Goal: Transaction & Acquisition: Purchase product/service

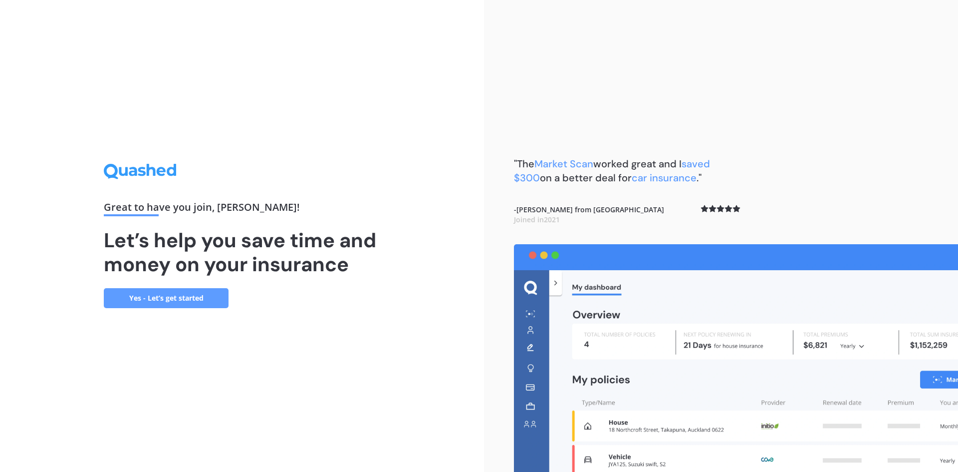
click at [190, 303] on link "Yes - Let’s get started" at bounding box center [166, 298] width 125 height 20
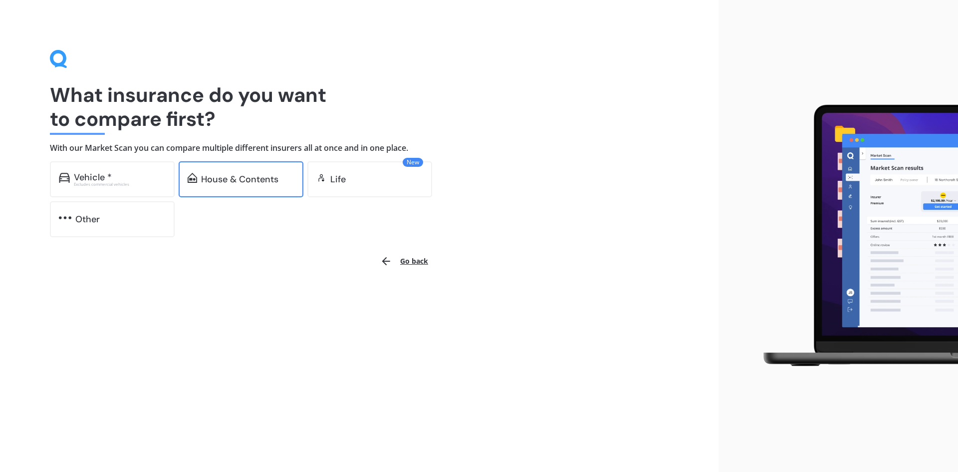
click at [275, 183] on div "House & Contents" at bounding box center [239, 179] width 77 height 10
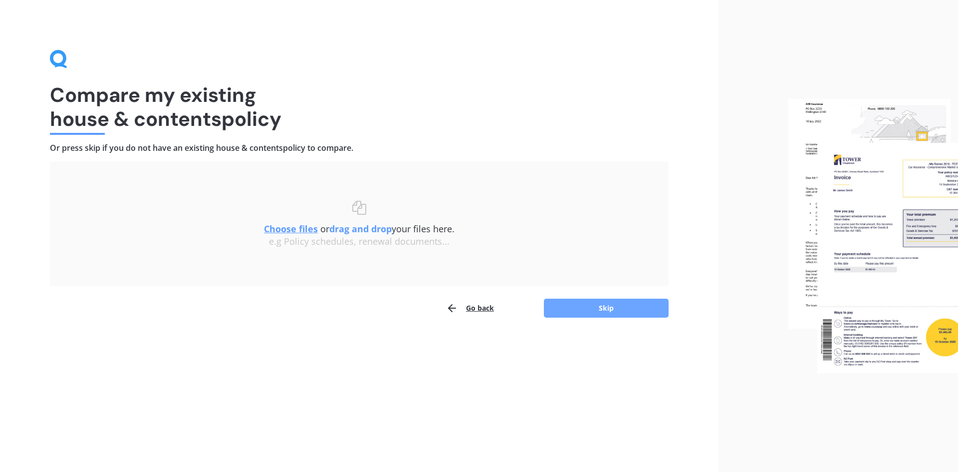
click at [617, 316] on button "Skip" at bounding box center [606, 307] width 125 height 19
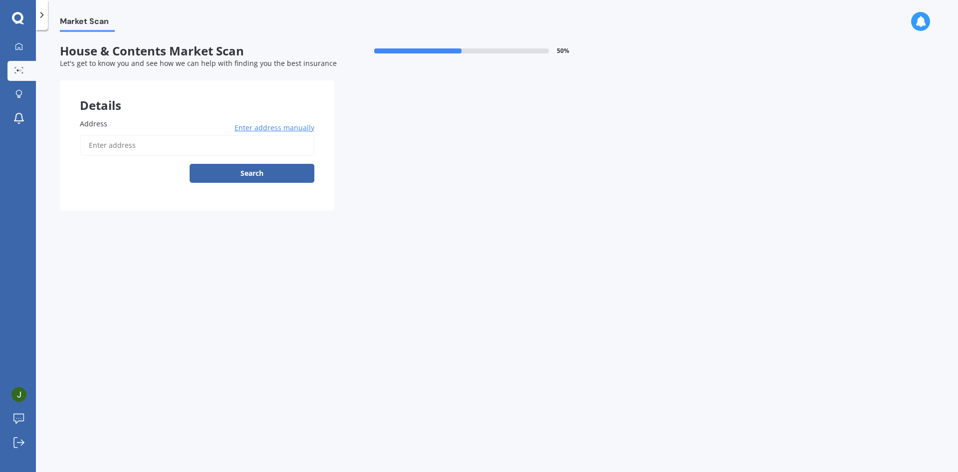
click at [118, 145] on input "Address" at bounding box center [197, 145] width 235 height 21
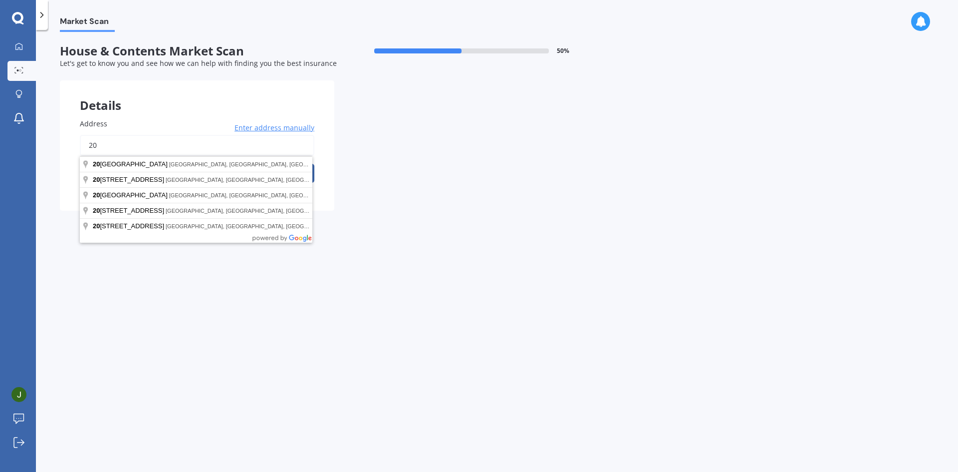
type input "2"
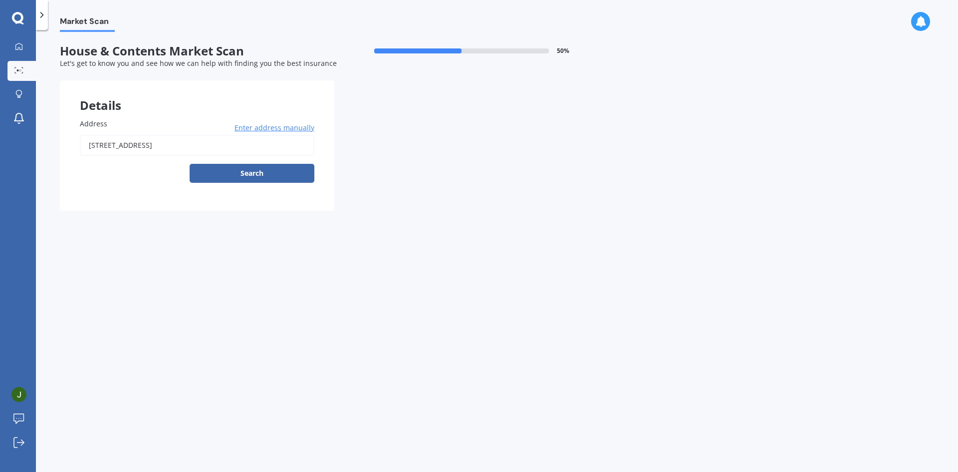
type input "[STREET_ADDRESS]"
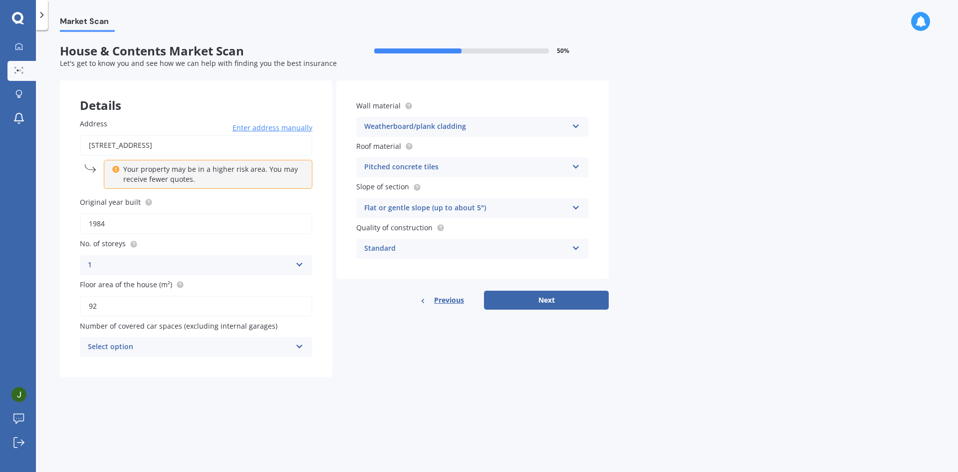
click at [576, 125] on icon at bounding box center [576, 124] width 8 height 7
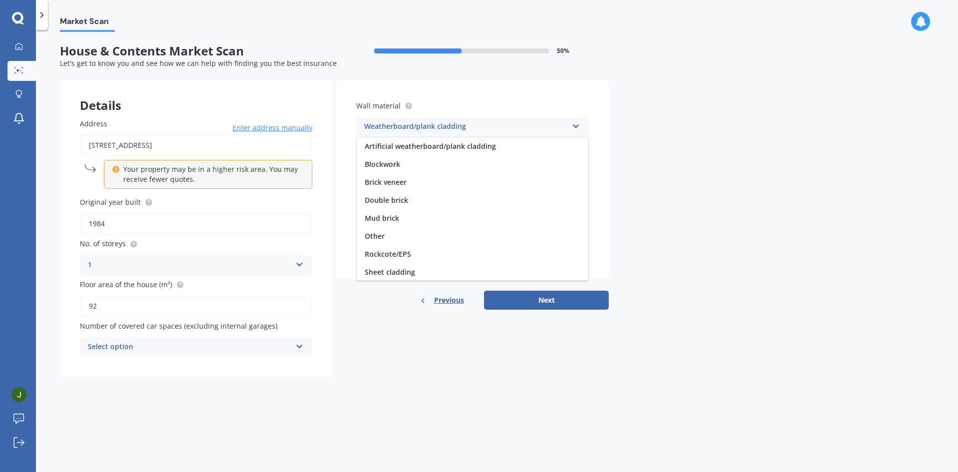
scroll to position [91, 0]
click at [537, 128] on div "Weatherboard/plank cladding" at bounding box center [466, 127] width 204 height 12
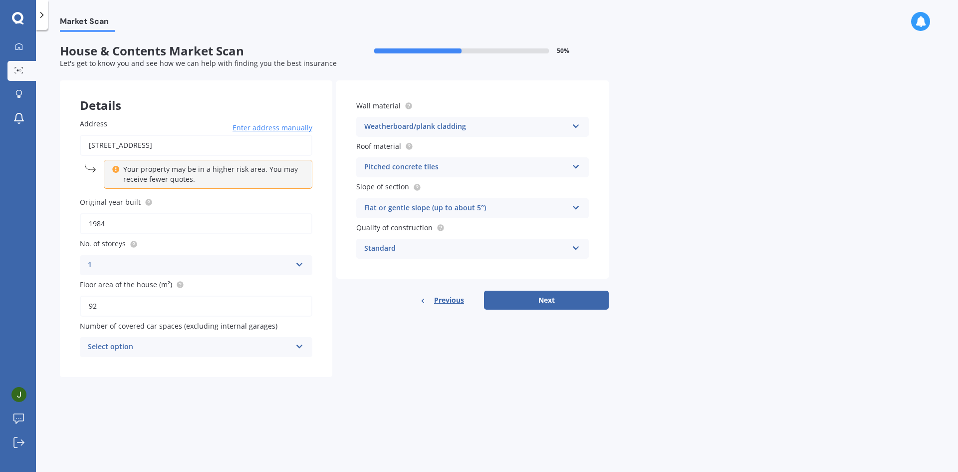
click at [289, 346] on div "Select option" at bounding box center [190, 347] width 204 height 12
click at [129, 379] on div "1" at bounding box center [196, 384] width 232 height 18
click at [531, 304] on button "Next" at bounding box center [546, 299] width 125 height 19
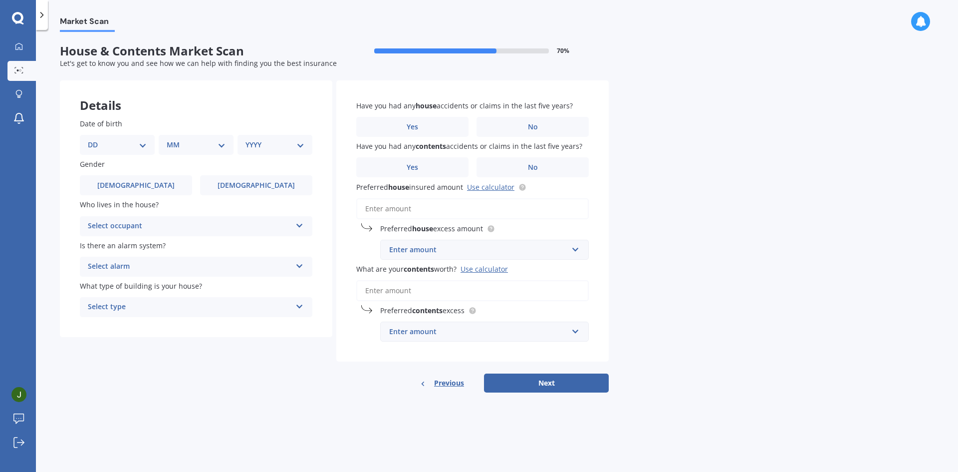
click at [141, 147] on select "DD 01 02 03 04 05 06 07 08 09 10 11 12 13 14 15 16 17 18 19 20 21 22 23 24 25 2…" at bounding box center [117, 144] width 59 height 11
select select "07"
click at [96, 139] on select "DD 01 02 03 04 05 06 07 08 09 10 11 12 13 14 15 16 17 18 19 20 21 22 23 24 25 2…" at bounding box center [117, 144] width 59 height 11
click at [214, 146] on select "MM 01 02 03 04 05 06 07 08 09 10 11 12" at bounding box center [198, 144] width 55 height 11
select select "02"
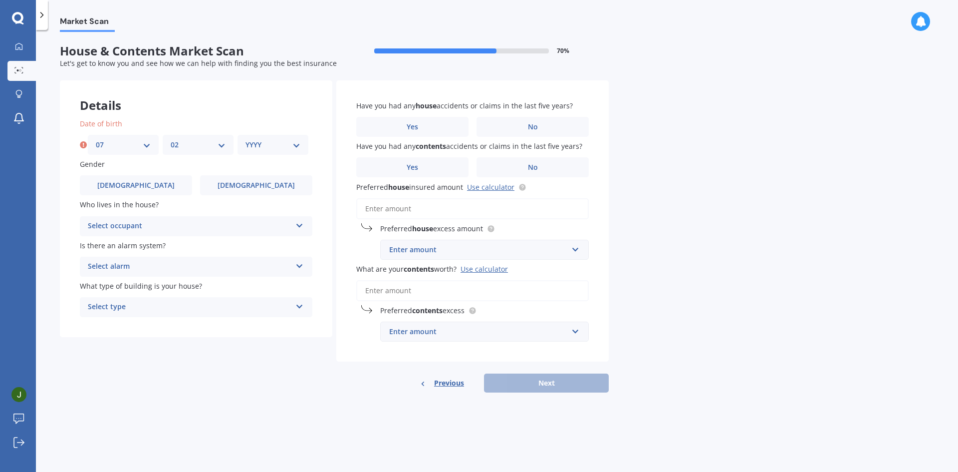
click at [171, 139] on select "MM 01 02 03 04 05 06 07 08 09 10 11 12" at bounding box center [198, 144] width 55 height 11
click at [296, 148] on select "YYYY 2009 2008 2007 2006 2005 2004 2003 2002 2001 2000 1999 1998 1997 1996 1995…" at bounding box center [273, 144] width 55 height 11
select select "1982"
click at [246, 139] on select "YYYY 2009 2008 2007 2006 2005 2004 2003 2002 2001 2000 1999 1998 1997 1996 1995…" at bounding box center [273, 144] width 55 height 11
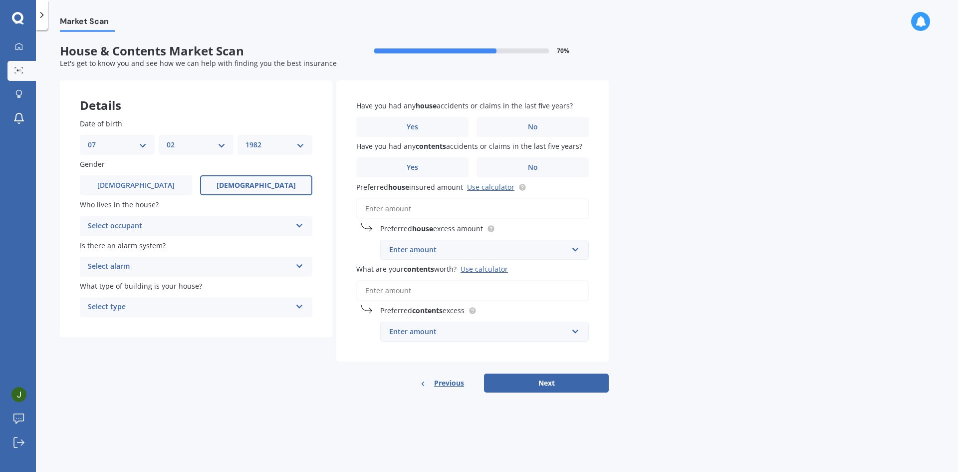
click at [235, 179] on label "[DEMOGRAPHIC_DATA]" at bounding box center [256, 185] width 112 height 20
click at [0, 0] on input "[DEMOGRAPHIC_DATA]" at bounding box center [0, 0] width 0 height 0
click at [280, 223] on div "Select occupant" at bounding box center [190, 226] width 204 height 12
click at [109, 244] on span "Owner" at bounding box center [99, 245] width 22 height 9
click at [292, 225] on div "Owner Owner Owner + Boarder" at bounding box center [196, 226] width 233 height 20
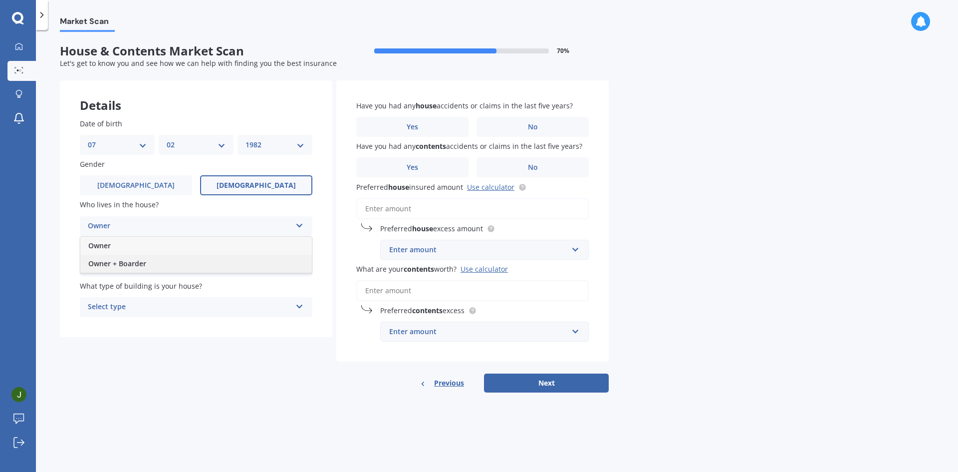
click at [143, 263] on span "Owner + Boarder" at bounding box center [117, 262] width 58 height 9
click at [269, 268] on div "Select alarm" at bounding box center [190, 266] width 204 height 12
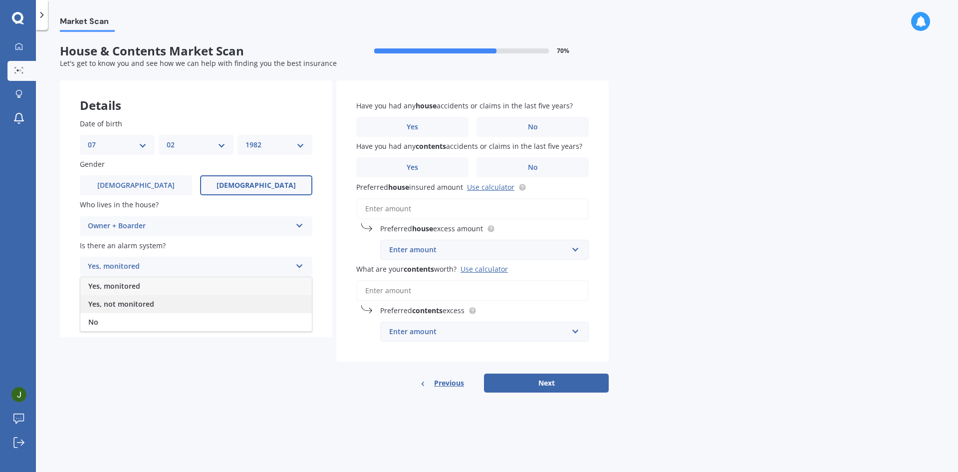
click at [178, 302] on div "Yes, not monitored" at bounding box center [196, 304] width 232 height 18
click at [266, 304] on div "Select type" at bounding box center [190, 307] width 204 height 12
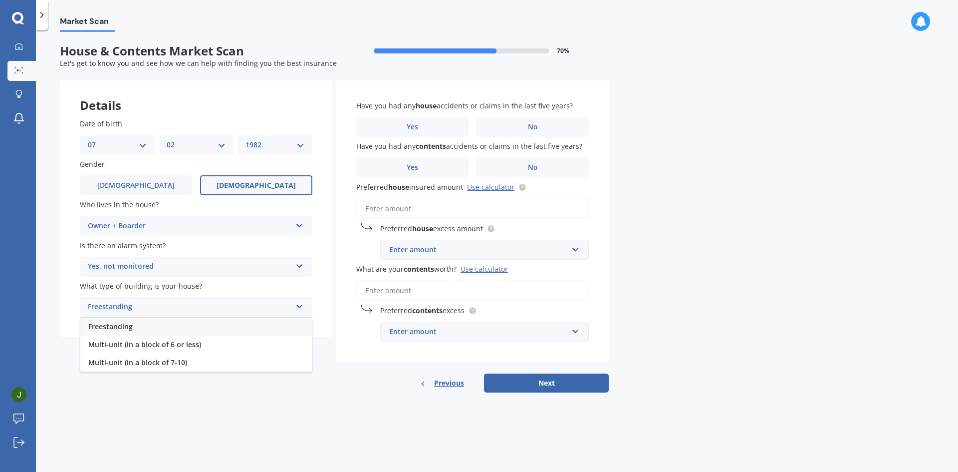
click at [158, 329] on div "Freestanding" at bounding box center [196, 326] width 232 height 18
click at [516, 133] on label "No" at bounding box center [533, 127] width 112 height 20
click at [0, 0] on input "No" at bounding box center [0, 0] width 0 height 0
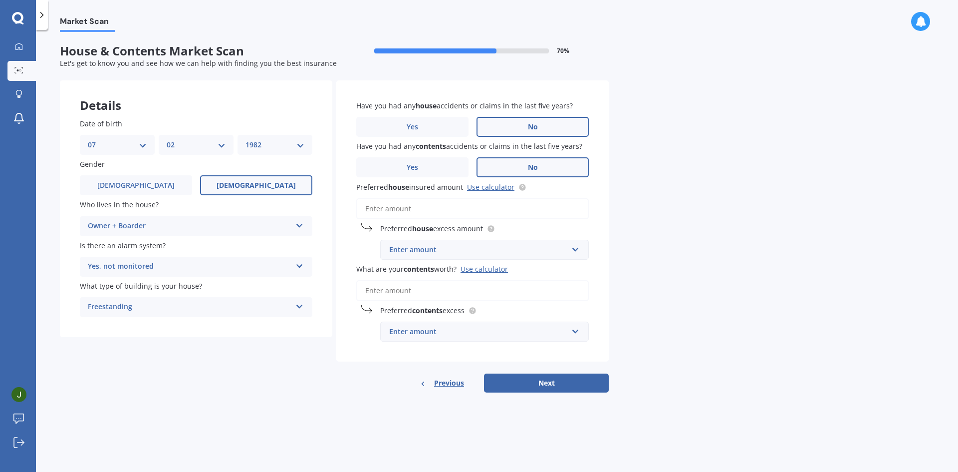
click at [534, 172] on span "No" at bounding box center [533, 167] width 10 height 8
click at [0, 0] on input "No" at bounding box center [0, 0] width 0 height 0
click at [492, 192] on link "Use calculator" at bounding box center [490, 186] width 47 height 9
